Goal: Register for event/course

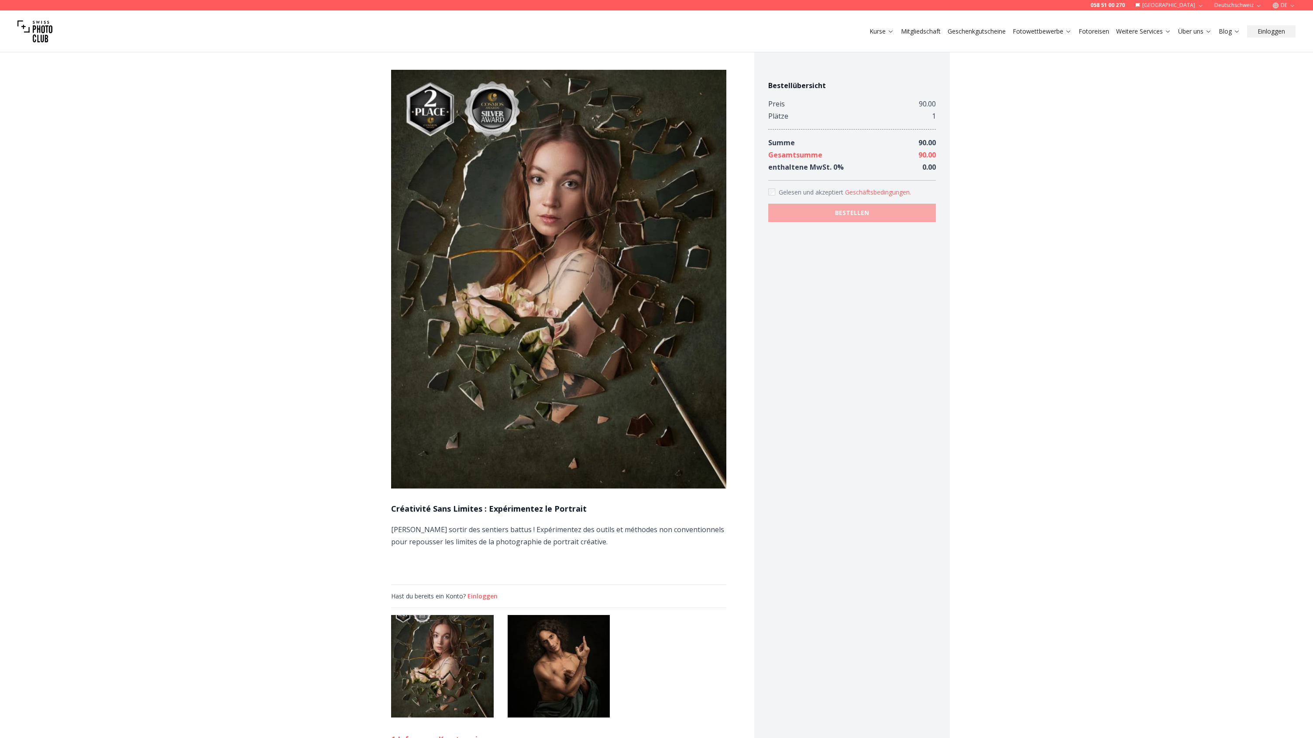
scroll to position [424, 0]
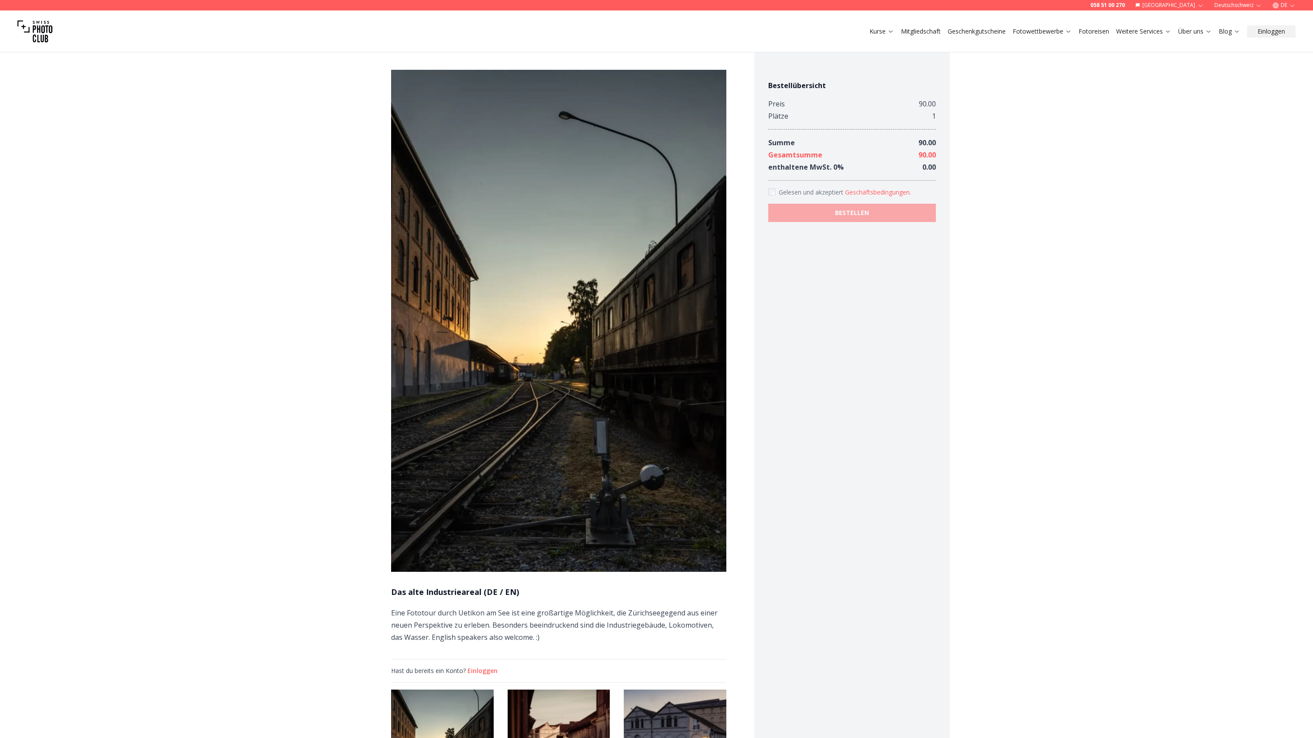
scroll to position [615, 0]
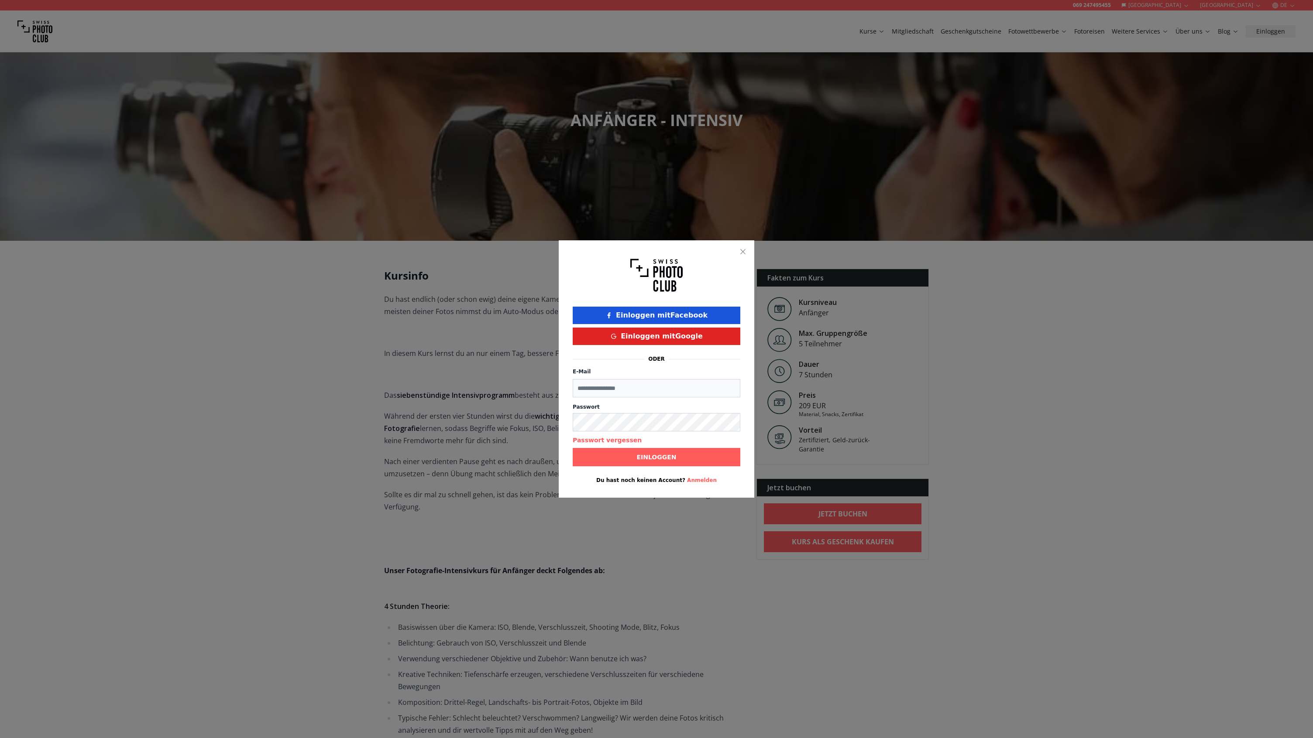
scroll to position [620, 0]
